Goal: Information Seeking & Learning: Find specific fact

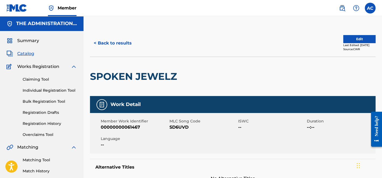
click at [182, 126] on span "SD6UVD" at bounding box center [202, 127] width 67 height 6
copy span "SD6UVD"
click at [118, 48] on button "< Back to results" at bounding box center [112, 42] width 45 height 13
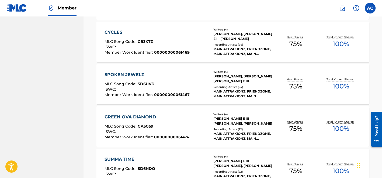
scroll to position [646, 0]
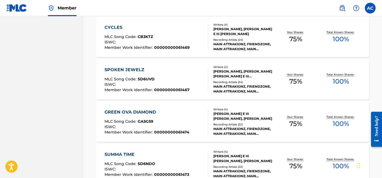
click at [138, 115] on div "GREEN OVA DIAMOND MLC Song Code : GA5G59 ISWC : Member Work Identifier : 000000…" at bounding box center [146, 121] width 85 height 25
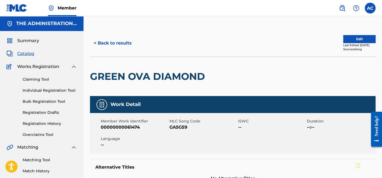
click at [149, 80] on h2 "GREEN OVA DIAMOND" at bounding box center [149, 76] width 118 height 12
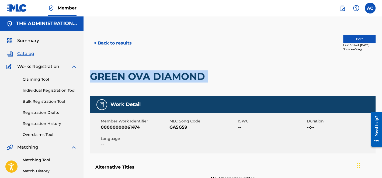
click at [149, 80] on h2 "GREEN OVA DIAMOND" at bounding box center [149, 76] width 118 height 12
copy div "GREEN OVA DIAMOND"
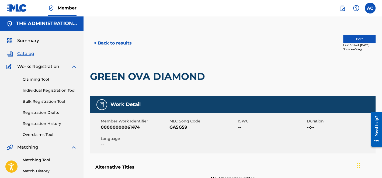
click at [179, 126] on span "GA5G59" at bounding box center [202, 127] width 67 height 6
copy span "GA5G59"
click at [127, 50] on button "< Back to results" at bounding box center [112, 42] width 45 height 13
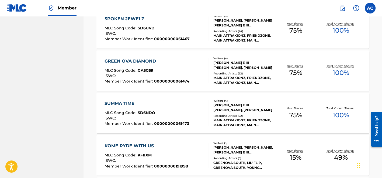
scroll to position [704, 0]
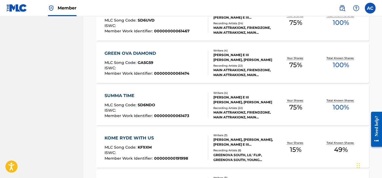
click at [162, 108] on div "ISWC :" at bounding box center [146, 110] width 85 height 5
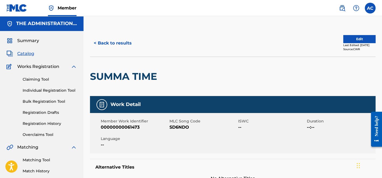
click at [132, 77] on h2 "SUMMA TIME" at bounding box center [125, 76] width 70 height 12
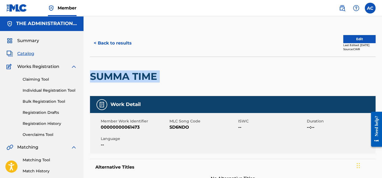
click at [132, 77] on h2 "SUMMA TIME" at bounding box center [125, 76] width 70 height 12
copy div "SUMMA TIME"
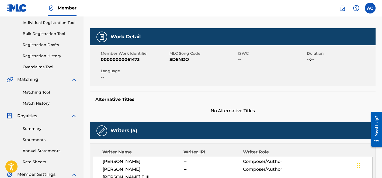
scroll to position [67, 0]
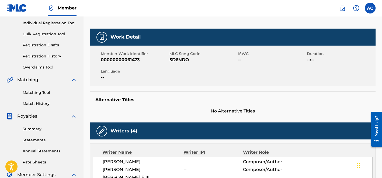
click at [182, 57] on span "SD6NDO" at bounding box center [202, 60] width 67 height 6
copy span "SD6NDO"
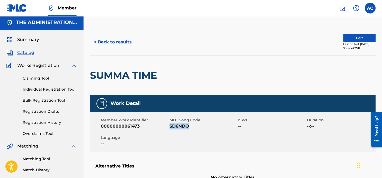
scroll to position [1, 0]
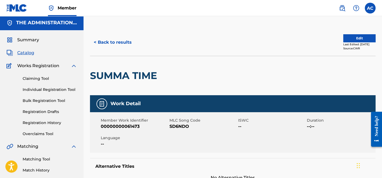
click at [119, 34] on div "< Back to results Edit Last Edited: [DATE] Source: CWR" at bounding box center [232, 42] width 285 height 27
click at [118, 48] on button "< Back to results" at bounding box center [112, 42] width 45 height 13
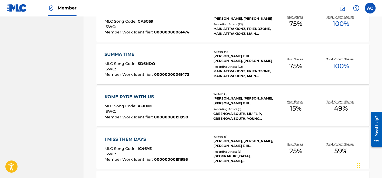
scroll to position [746, 0]
click at [145, 106] on span "KF1IXM" at bounding box center [145, 105] width 14 height 5
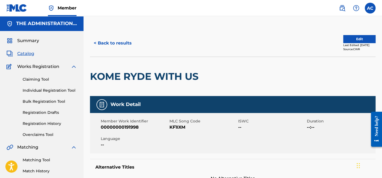
click at [139, 69] on div "KOME RYDE WITH US" at bounding box center [145, 76] width 111 height 39
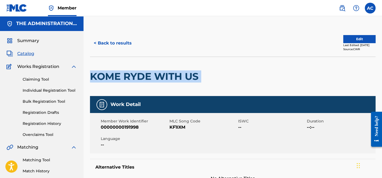
click at [139, 69] on div "KOME RYDE WITH US" at bounding box center [145, 76] width 111 height 39
copy div "KOME RYDE WITH US"
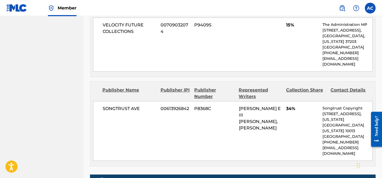
scroll to position [301, 0]
